Goal: Task Accomplishment & Management: Use online tool/utility

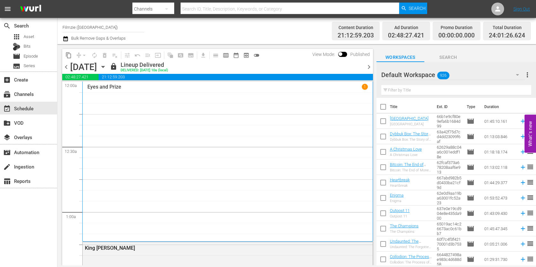
scroll to position [58, 0]
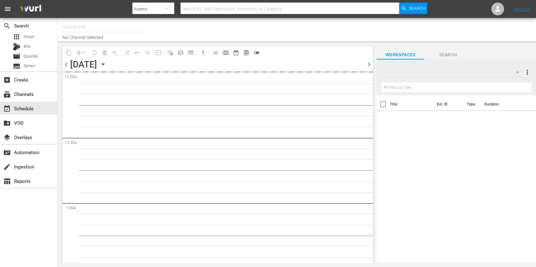
type input "Filmzie ([GEOGRAPHIC_DATA]) (1097)"
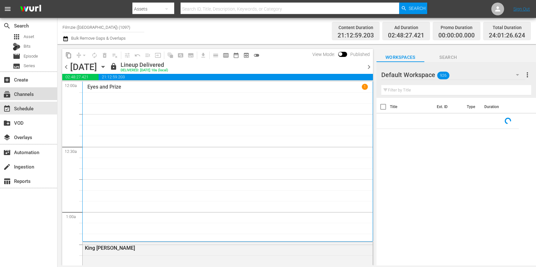
click at [16, 92] on div "subscriptions Channels" at bounding box center [18, 93] width 36 height 6
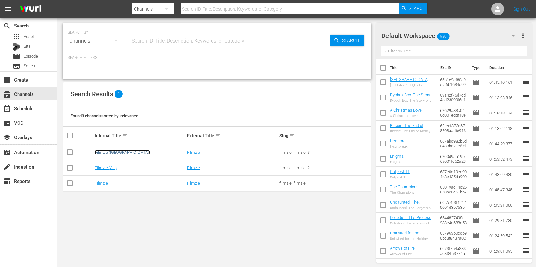
click at [113, 150] on link "Filmzie ([GEOGRAPHIC_DATA])" at bounding box center [122, 152] width 55 height 5
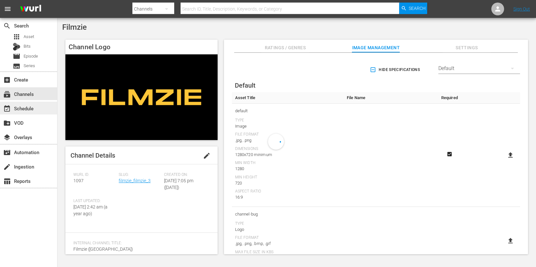
click at [34, 103] on div "event_available Schedule" at bounding box center [28, 108] width 57 height 13
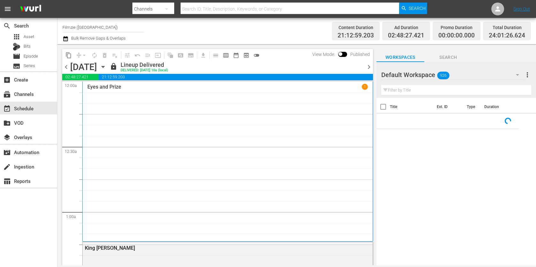
click at [65, 39] on icon "button" at bounding box center [65, 38] width 4 height 5
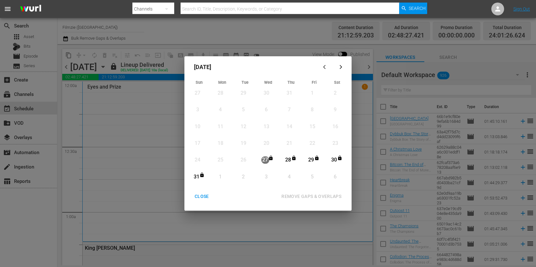
click at [203, 197] on div "CLOSE" at bounding box center [202, 196] width 25 height 8
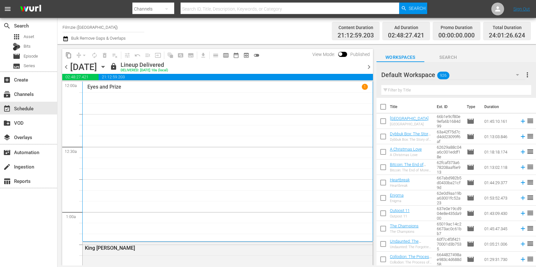
click at [107, 68] on icon "button" at bounding box center [103, 66] width 7 height 7
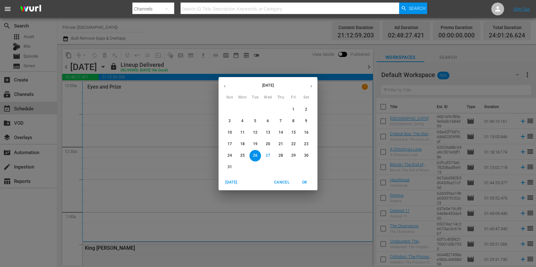
click at [312, 85] on icon "button" at bounding box center [311, 86] width 5 height 5
click at [241, 109] on p "1" at bounding box center [242, 109] width 2 height 5
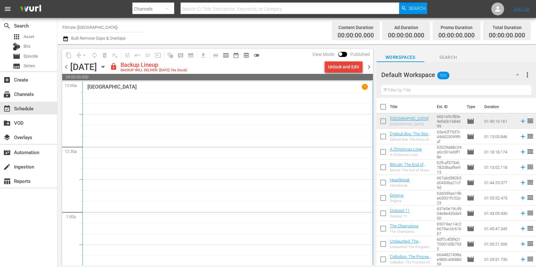
click at [356, 64] on div "Unlock and Edit" at bounding box center [343, 66] width 31 height 11
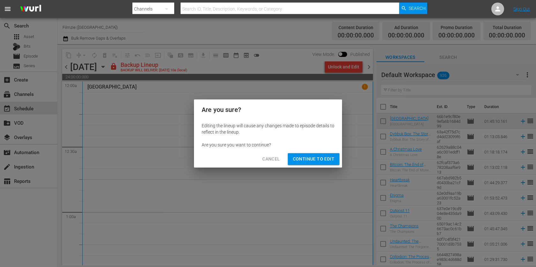
click at [307, 162] on span "Continue to Edit" at bounding box center [314, 159] width 42 height 8
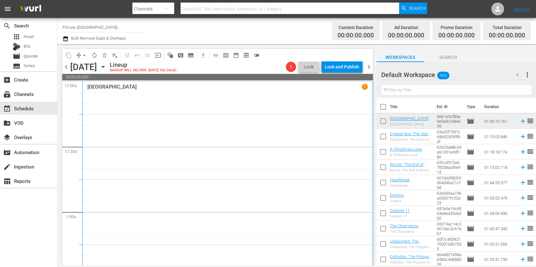
click at [456, 87] on input "text" at bounding box center [457, 90] width 150 height 10
paste input "All Superheroes Must Die"
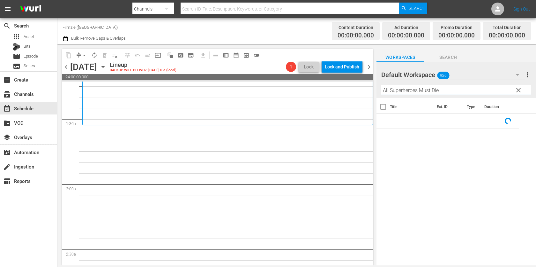
scroll to position [162, 0]
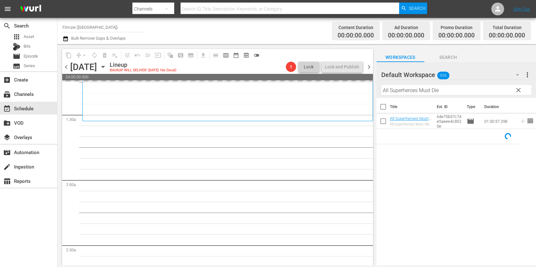
drag, startPoint x: 411, startPoint y: 118, endPoint x: 342, endPoint y: 7, distance: 130.2
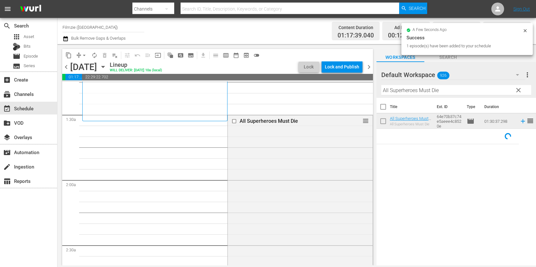
click at [432, 87] on input "All Superheroes Must Die" at bounding box center [457, 90] width 150 height 10
paste input "Fighting Olympus"
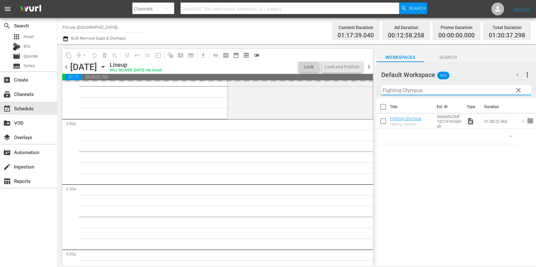
scroll to position [328, 0]
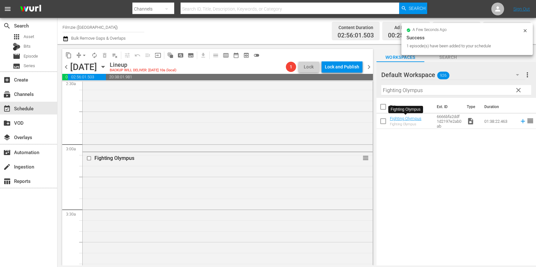
click at [410, 92] on input "Fighting Olympus" at bounding box center [457, 90] width 150 height 10
paste input "Square One: [PERSON_NAME]"
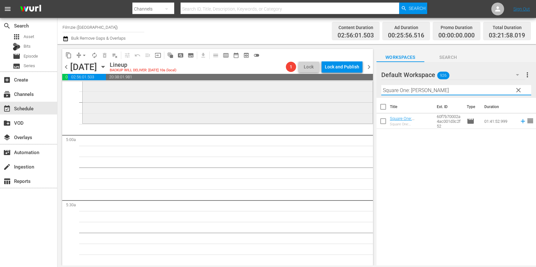
scroll to position [617, 0]
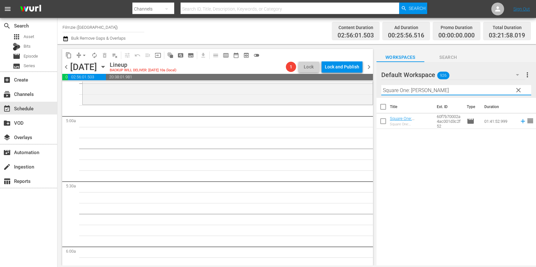
click at [434, 88] on input "Square One: [PERSON_NAME]" at bounding box center [457, 90] width 150 height 10
paste input "Divas: [PERSON_NAME]"
drag, startPoint x: 399, startPoint y: 90, endPoint x: 460, endPoint y: 90, distance: 61.3
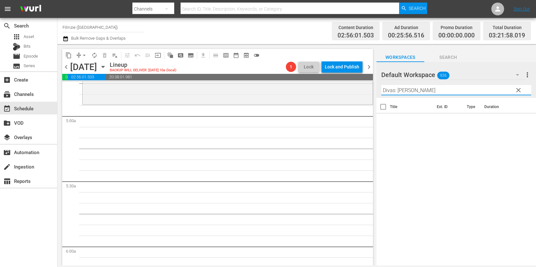
click at [460, 90] on input "Divas: [PERSON_NAME]" at bounding box center [457, 90] width 150 height 10
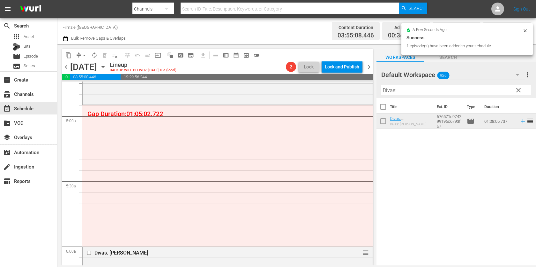
drag, startPoint x: 410, startPoint y: 120, endPoint x: 391, endPoint y: 0, distance: 121.2
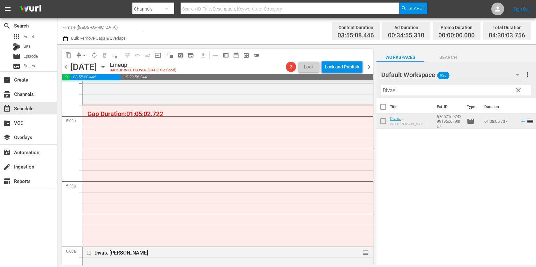
click at [415, 91] on input "Divas:" at bounding box center [457, 90] width 150 height 10
paste input "Hot [PERSON_NAME]'s the Movie"
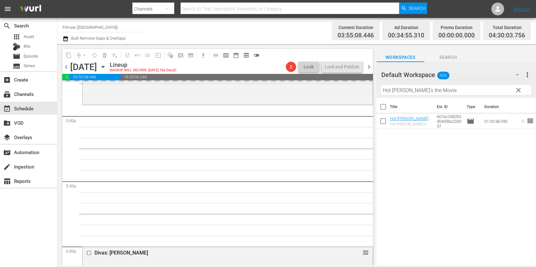
drag, startPoint x: 402, startPoint y: 117, endPoint x: 352, endPoint y: 6, distance: 121.2
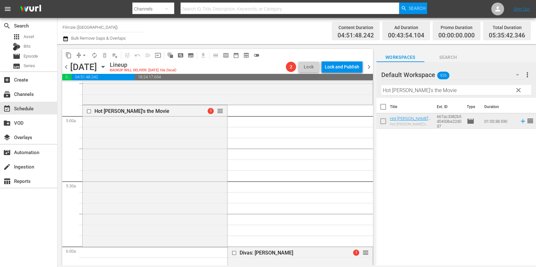
click at [417, 86] on input "Hot [PERSON_NAME]'s the Movie" at bounding box center [457, 90] width 150 height 10
paste input "Dear Sidewalk"
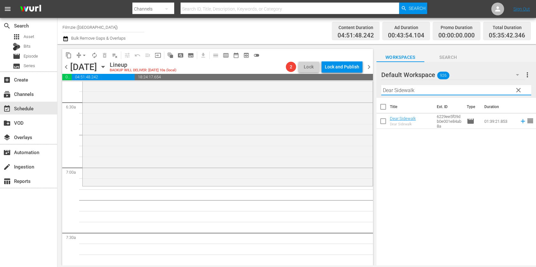
scroll to position [810, 0]
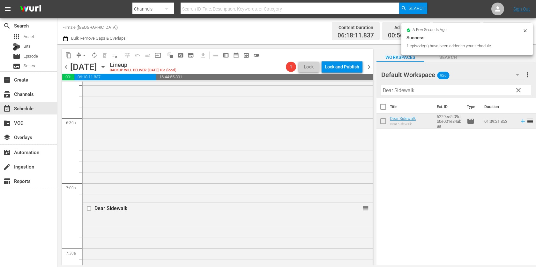
click at [426, 86] on input "Dear Sidewalk" at bounding box center [457, 90] width 150 height 10
paste input "Ace of Hearts"
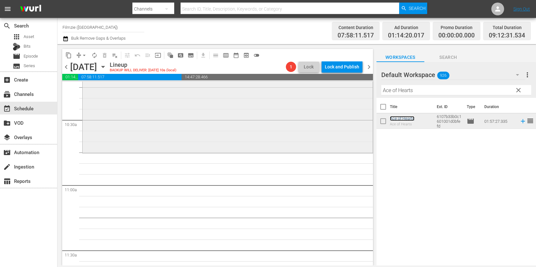
scroll to position [1332, 0]
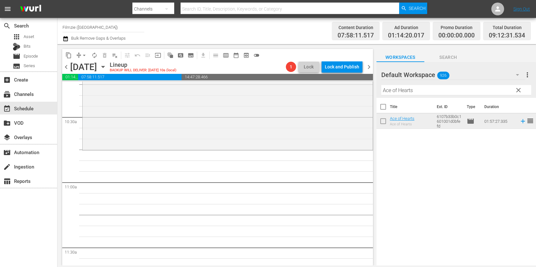
drag, startPoint x: 397, startPoint y: 116, endPoint x: 324, endPoint y: 1, distance: 135.5
click at [429, 87] on input "Ace of Hearts" at bounding box center [457, 90] width 150 height 10
paste input "Walking Through History 2.1"
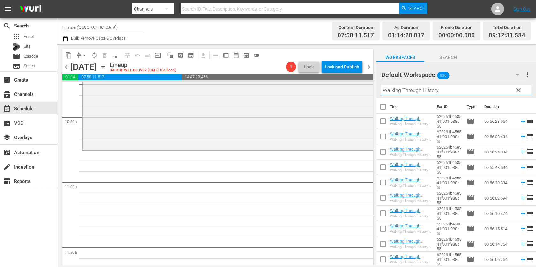
scroll to position [92, 0]
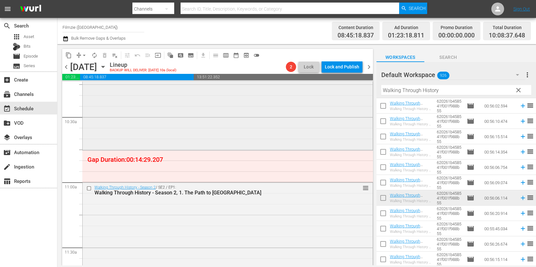
click at [313, 143] on div "Ace of Hearts 1 reorder" at bounding box center [228, 22] width 290 height 253
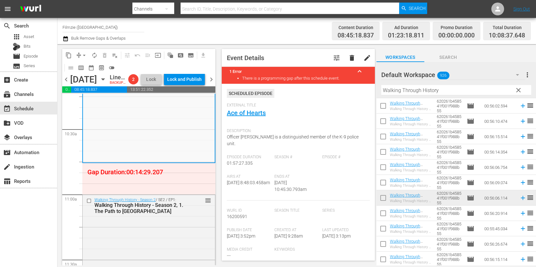
click at [355, 56] on span "delete" at bounding box center [352, 58] width 8 height 8
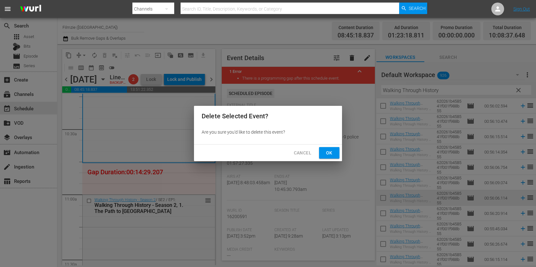
click at [333, 151] on span "Ok" at bounding box center [329, 153] width 10 height 8
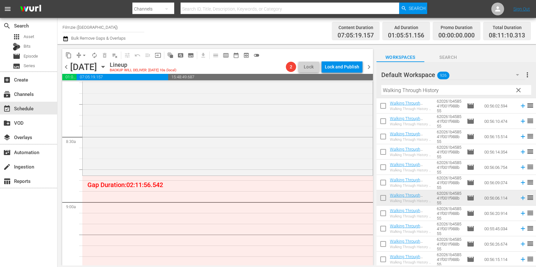
scroll to position [1051, 0]
click at [405, 93] on input "Walking Through History" at bounding box center [457, 90] width 150 height 10
paste input "Old Friends: A Dogumenta"
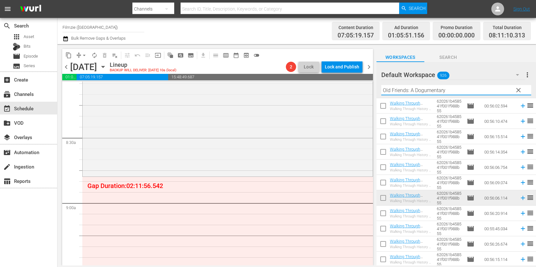
scroll to position [0, 0]
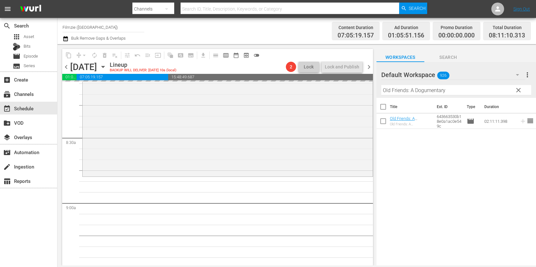
drag, startPoint x: 397, startPoint y: 120, endPoint x: 359, endPoint y: 7, distance: 119.5
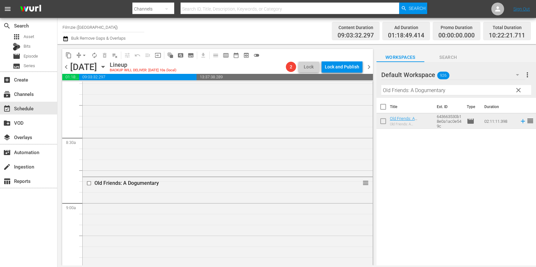
click at [431, 85] on input "Old Friends: A Dogumentary" at bounding box center [457, 90] width 150 height 10
paste input "Angels On Tap"
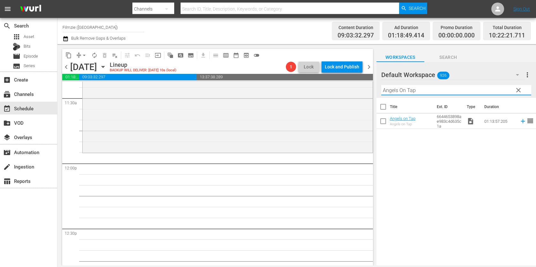
scroll to position [1487, 0]
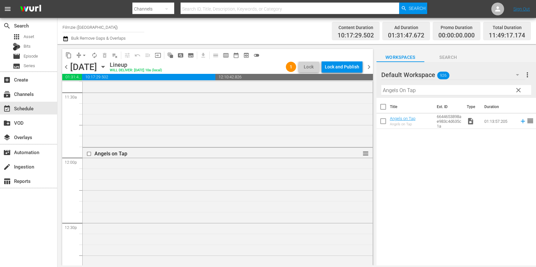
drag, startPoint x: 404, startPoint y: 117, endPoint x: 330, endPoint y: 3, distance: 135.5
click at [450, 89] on input "Angels On Tap" at bounding box center [457, 90] width 150 height 10
paste input "The Principle"
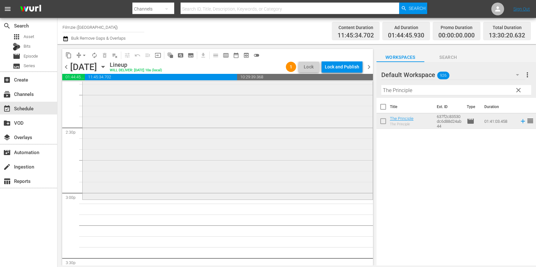
scroll to position [1910, 0]
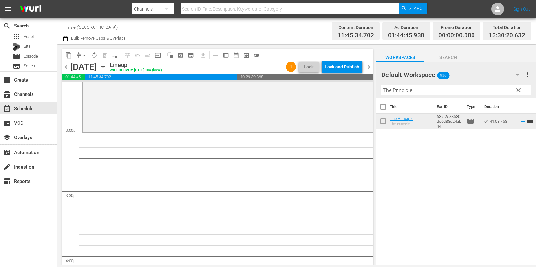
click at [436, 93] on input "The Principle" at bounding box center [457, 90] width 150 height 10
paste input "Seed: The Untold Story"
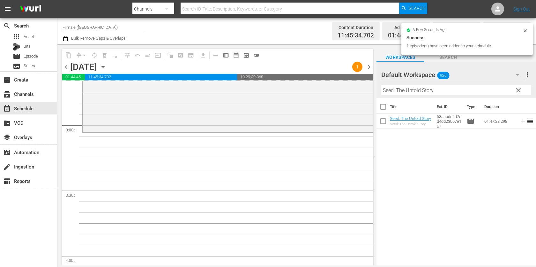
drag, startPoint x: 406, startPoint y: 119, endPoint x: 271, endPoint y: 8, distance: 175.1
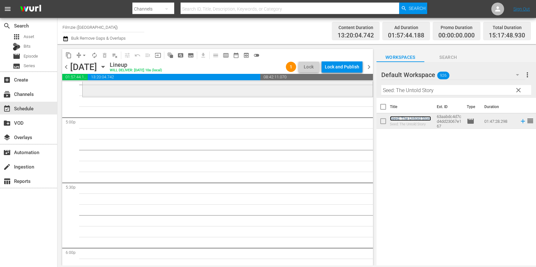
scroll to position [2179, 0]
click at [464, 86] on input "Seed: The Untold Story" at bounding box center [457, 90] width 150 height 10
paste input "Happy's"
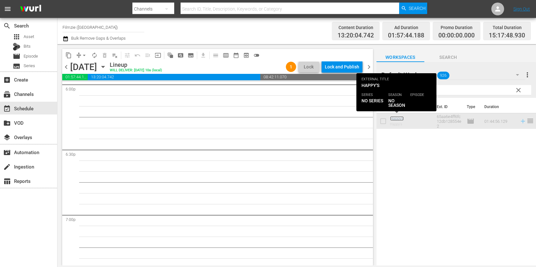
scroll to position [2332, 0]
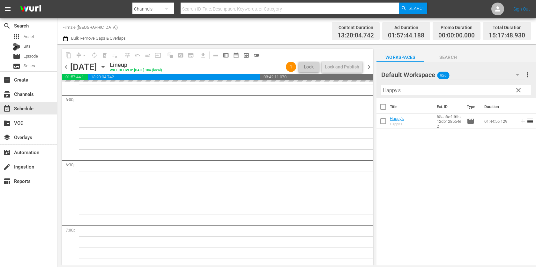
drag, startPoint x: 403, startPoint y: 118, endPoint x: 363, endPoint y: 0, distance: 124.8
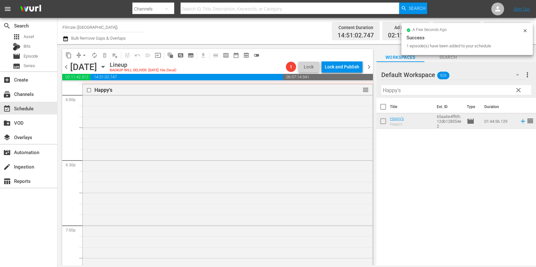
click at [438, 95] on div "Filter by Title Happy's" at bounding box center [457, 89] width 150 height 15
click at [438, 88] on input "Happy's" at bounding box center [457, 90] width 150 height 10
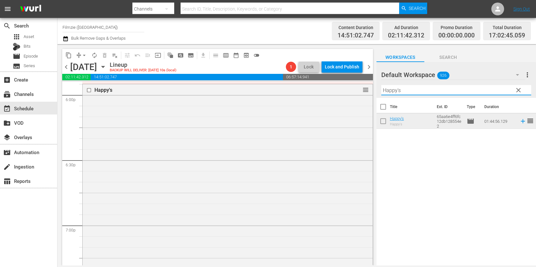
paste input "The Golden Apron"
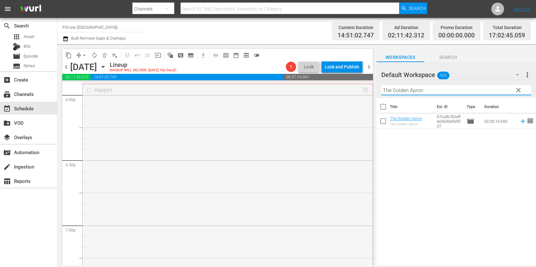
drag, startPoint x: 368, startPoint y: 89, endPoint x: 367, endPoint y: 95, distance: 6.4
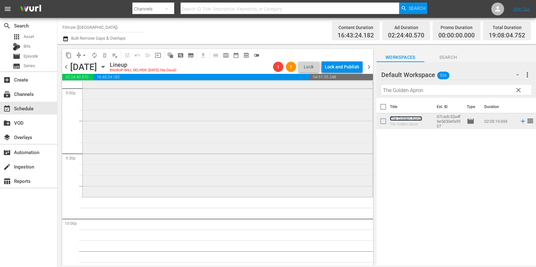
scroll to position [2729, 0]
click at [457, 87] on input "The Golden Apron" at bounding box center [457, 90] width 150 height 10
paste input "Maid"
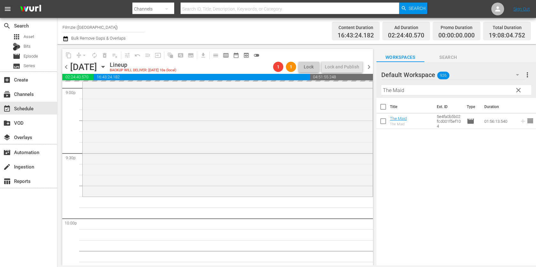
drag, startPoint x: 406, startPoint y: 119, endPoint x: 333, endPoint y: 13, distance: 128.3
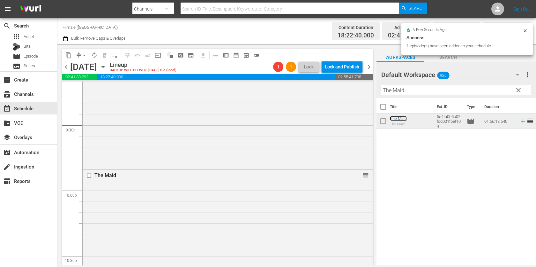
scroll to position [2943, 0]
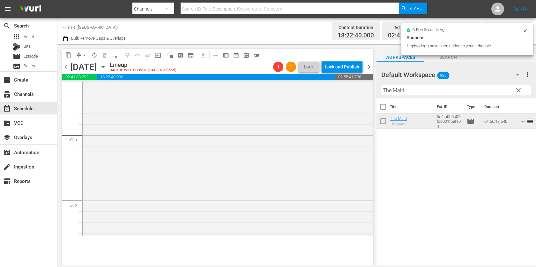
click at [416, 94] on input "The Maid" at bounding box center [457, 90] width 150 height 10
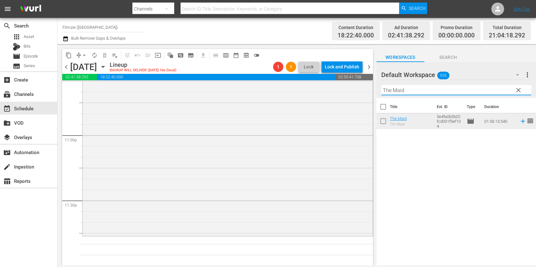
paste input "Island Of The Burning Damne"
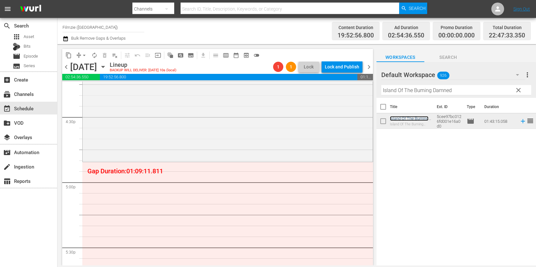
scroll to position [2090, 0]
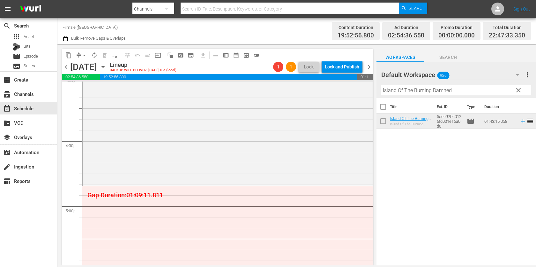
drag, startPoint x: 400, startPoint y: 117, endPoint x: 278, endPoint y: 22, distance: 154.1
click at [422, 95] on div "Filter by Title Island Of The Burning Damned" at bounding box center [457, 89] width 150 height 15
click at [424, 91] on input "Island Of The Burning Damned" at bounding box center [457, 90] width 150 height 10
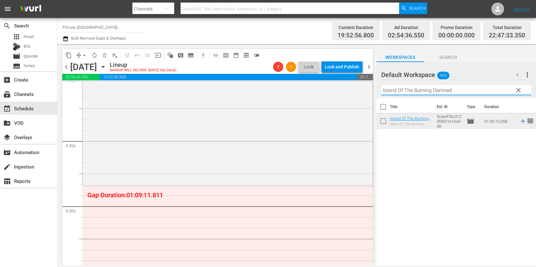
click at [424, 91] on input "Island Of The Burning Damned" at bounding box center [457, 90] width 150 height 10
paste input "Horse Heroes"
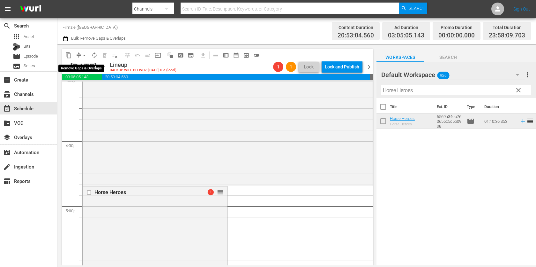
click at [80, 56] on button "arrow_drop_down" at bounding box center [84, 55] width 10 height 10
click at [88, 85] on li "Align to End of Previous Day" at bounding box center [84, 89] width 67 height 11
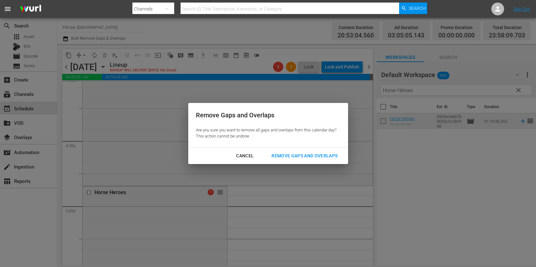
click at [298, 155] on div "Remove Gaps and Overlaps" at bounding box center [305, 156] width 76 height 8
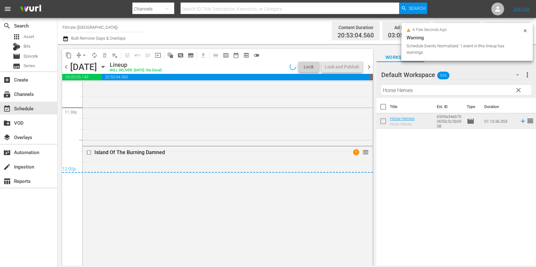
scroll to position [3140, 0]
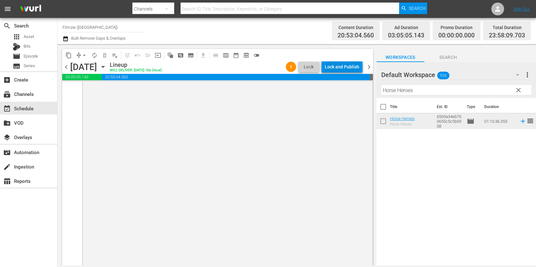
click at [336, 65] on div "Lock and Publish" at bounding box center [342, 66] width 34 height 11
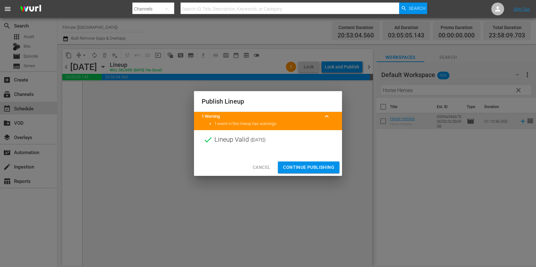
click at [314, 164] on span "Continue Publishing" at bounding box center [308, 167] width 51 height 8
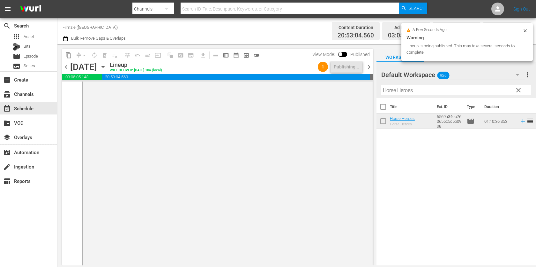
click at [369, 67] on span "chevron_right" at bounding box center [369, 67] width 8 height 8
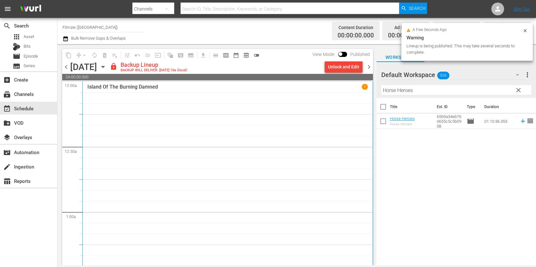
click at [409, 93] on input "Horse Heroes" at bounding box center [457, 90] width 150 height 10
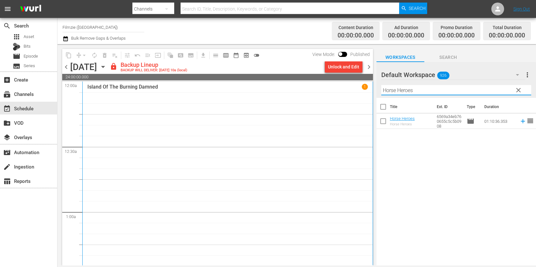
click at [409, 93] on input "Horse Heroes" at bounding box center [457, 90] width 150 height 10
paste input "Milltown Pride"
click at [352, 71] on div "Unlock and Edit" at bounding box center [343, 66] width 31 height 11
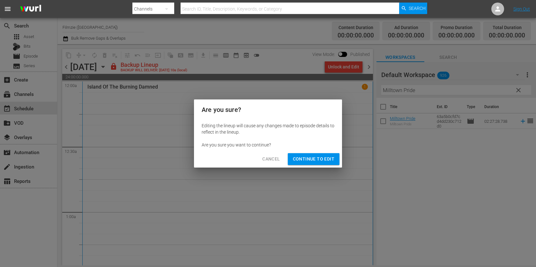
click at [327, 157] on span "Continue to Edit" at bounding box center [314, 159] width 42 height 8
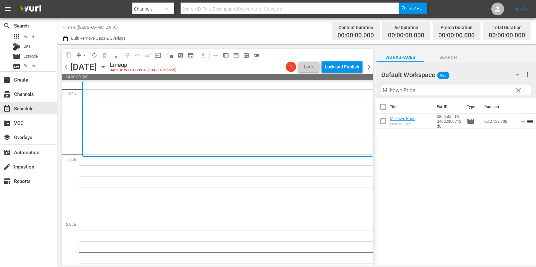
scroll to position [116, 0]
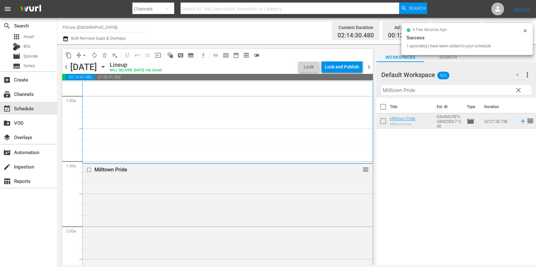
click at [437, 89] on input "Milltown Pride" at bounding box center [457, 90] width 150 height 10
paste input "The Truth"
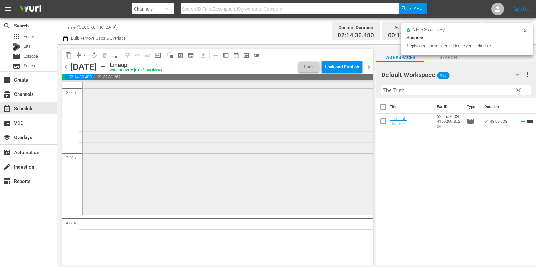
scroll to position [403, 0]
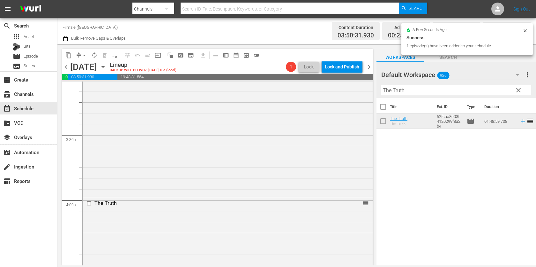
click at [437, 94] on input "The Truth" at bounding box center [457, 90] width 150 height 10
paste input "Not Since You"
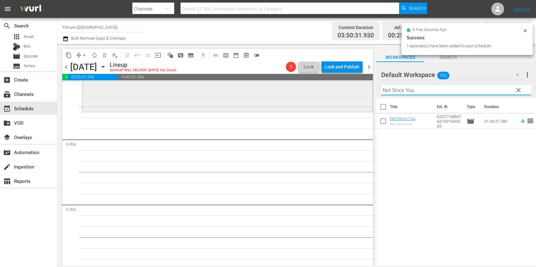
scroll to position [726, 0]
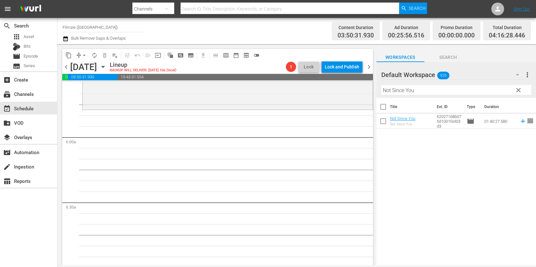
click at [426, 91] on input "Not Since You" at bounding box center [457, 90] width 150 height 10
paste input "Me, My Dog, and I"
drag, startPoint x: 391, startPoint y: 119, endPoint x: 312, endPoint y: 0, distance: 142.9
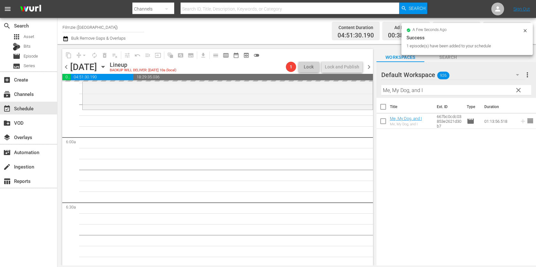
click at [420, 94] on input "Me, My Dog, and I" at bounding box center [457, 90] width 150 height 10
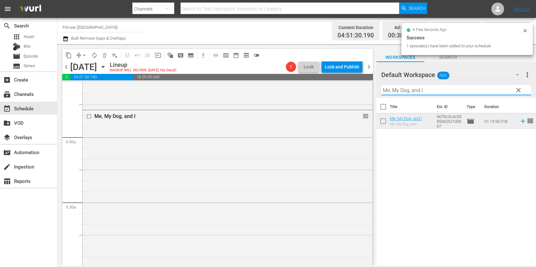
paste input "Cry of the Wild"
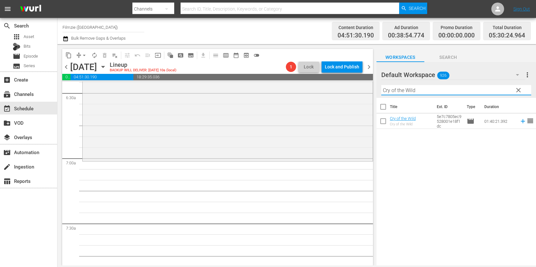
scroll to position [817, 0]
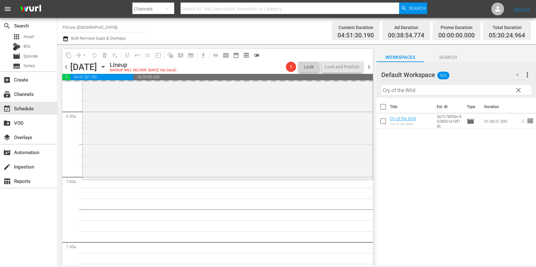
drag, startPoint x: 400, startPoint y: 116, endPoint x: 313, endPoint y: 15, distance: 133.1
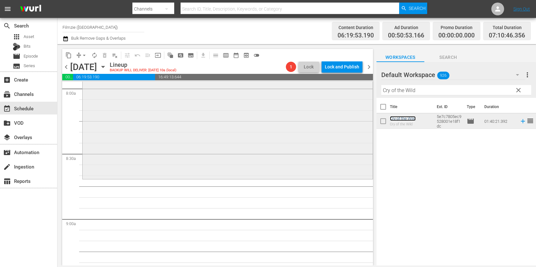
scroll to position [1036, 0]
click at [413, 86] on input "Cry of the Wild" at bounding box center [457, 90] width 150 height 10
paste input "ROCKS AT WHISKEY TRENCH"
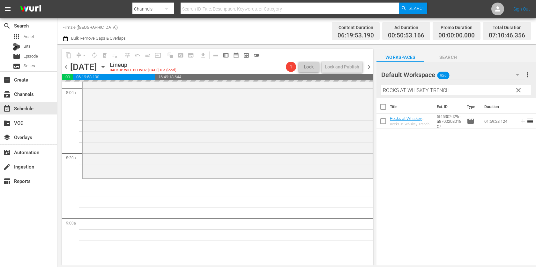
drag, startPoint x: 398, startPoint y: 118, endPoint x: 290, endPoint y: 4, distance: 156.3
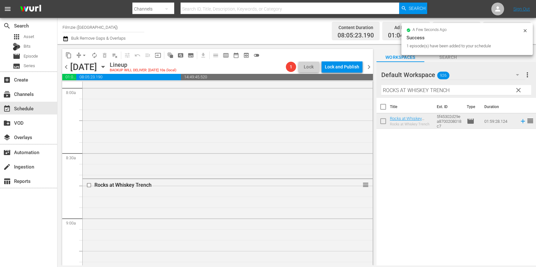
click at [437, 90] on input "ROCKS AT WHISKEY TRENCH" at bounding box center [457, 90] width 150 height 10
paste input "Walking Through History 2.2"
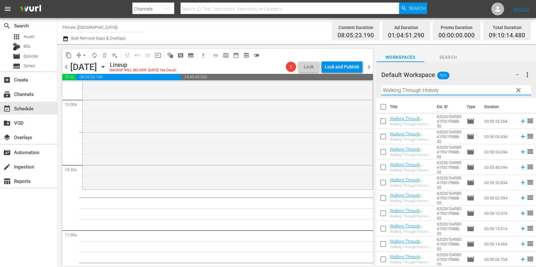
scroll to position [92, 0]
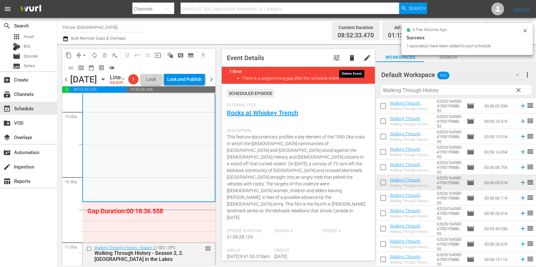
click at [353, 57] on span "delete" at bounding box center [352, 58] width 8 height 8
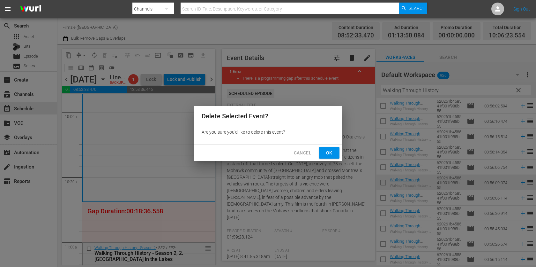
click at [330, 156] on span "Ok" at bounding box center [329, 153] width 10 height 8
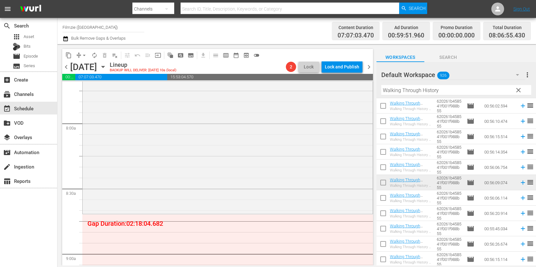
scroll to position [1006, 0]
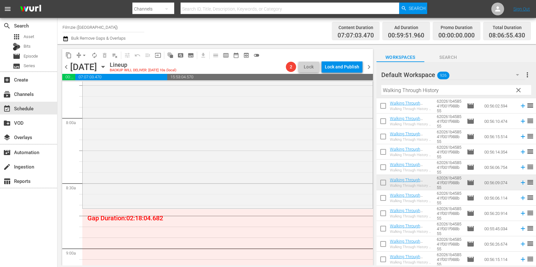
click at [436, 88] on input "Walking Through History" at bounding box center [457, 90] width 150 height 10
paste input "The [DEMOGRAPHIC_DATA] Secret"
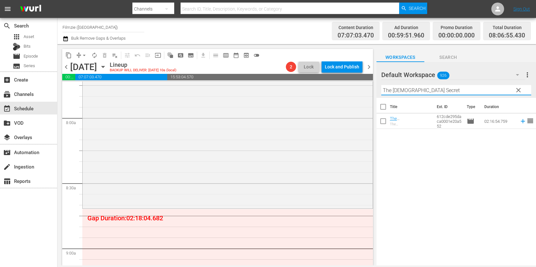
scroll to position [0, 0]
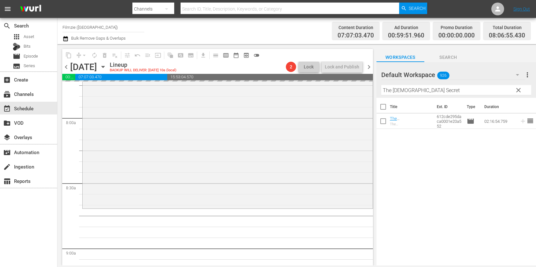
drag, startPoint x: 411, startPoint y: 117, endPoint x: 319, endPoint y: 1, distance: 148.0
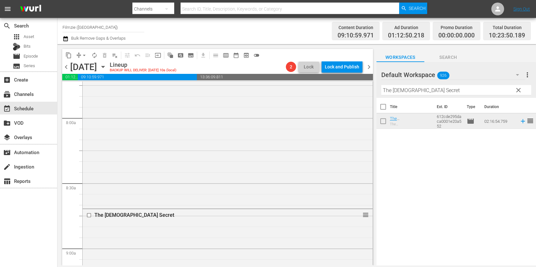
click at [447, 88] on input "The [DEMOGRAPHIC_DATA] Secret" at bounding box center [457, 90] width 150 height 10
paste input "Earthing Movie"
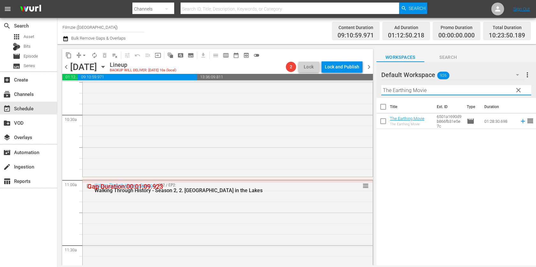
scroll to position [1335, 0]
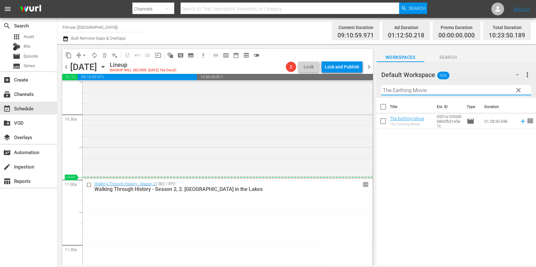
drag, startPoint x: 364, startPoint y: 186, endPoint x: 365, endPoint y: 179, distance: 6.7
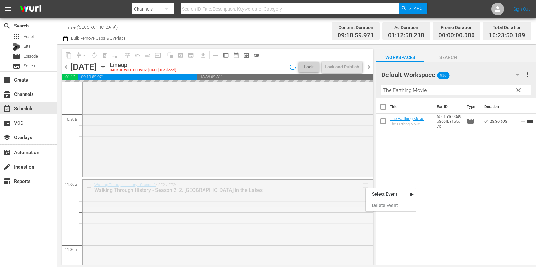
drag, startPoint x: 366, startPoint y: 187, endPoint x: 366, endPoint y: 178, distance: 8.9
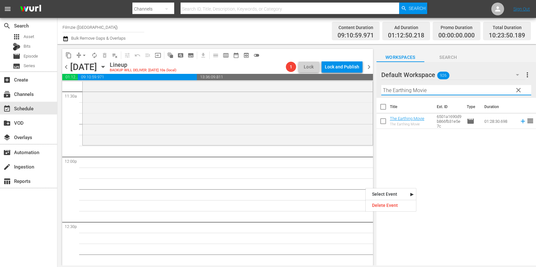
scroll to position [1482, 0]
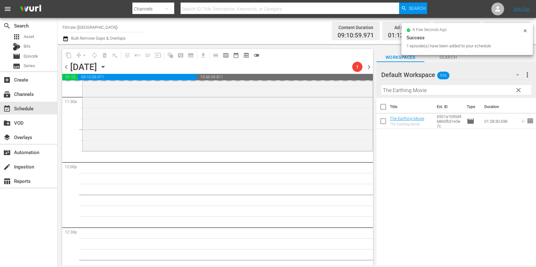
drag, startPoint x: 417, startPoint y: 120, endPoint x: 359, endPoint y: 4, distance: 129.5
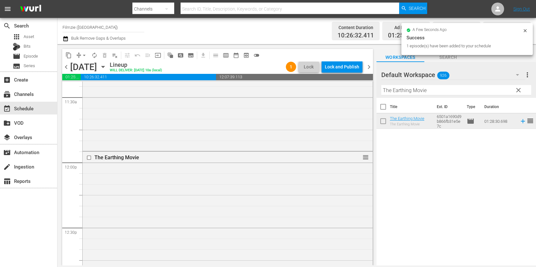
click at [411, 88] on input "The Earthing Movie" at bounding box center [457, 90] width 150 height 10
paste input "Around the World In 80 Anthems"
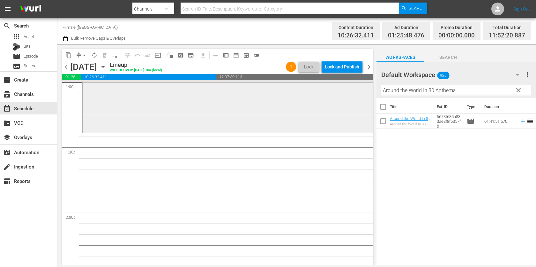
scroll to position [1701, 0]
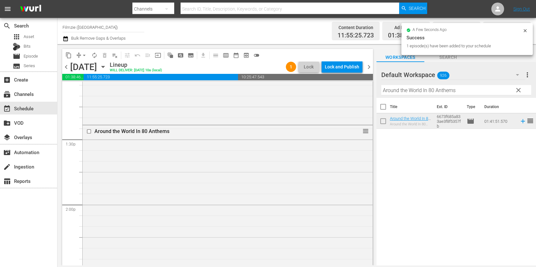
click at [436, 90] on input "Around the World In 80 Anthems" at bounding box center [457, 90] width 150 height 10
paste input "[GEOGRAPHIC_DATA] 1919"
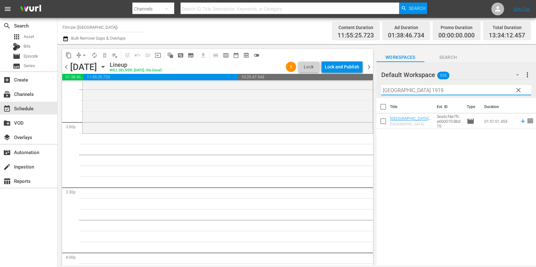
scroll to position [1921, 0]
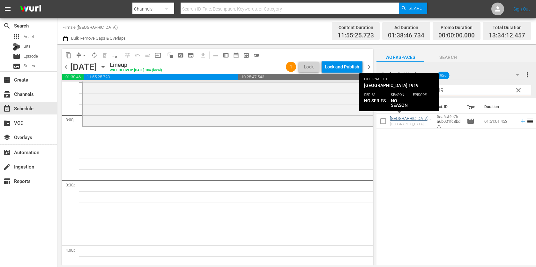
type input "[GEOGRAPHIC_DATA] 1919"
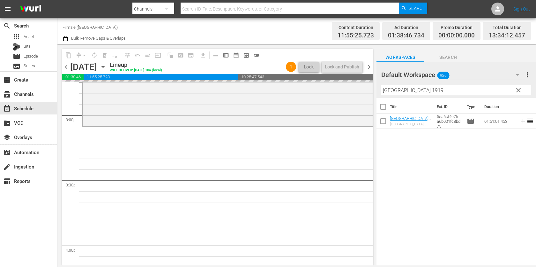
drag, startPoint x: 402, startPoint y: 117, endPoint x: 436, endPoint y: 7, distance: 115.4
